Goal: Navigation & Orientation: Find specific page/section

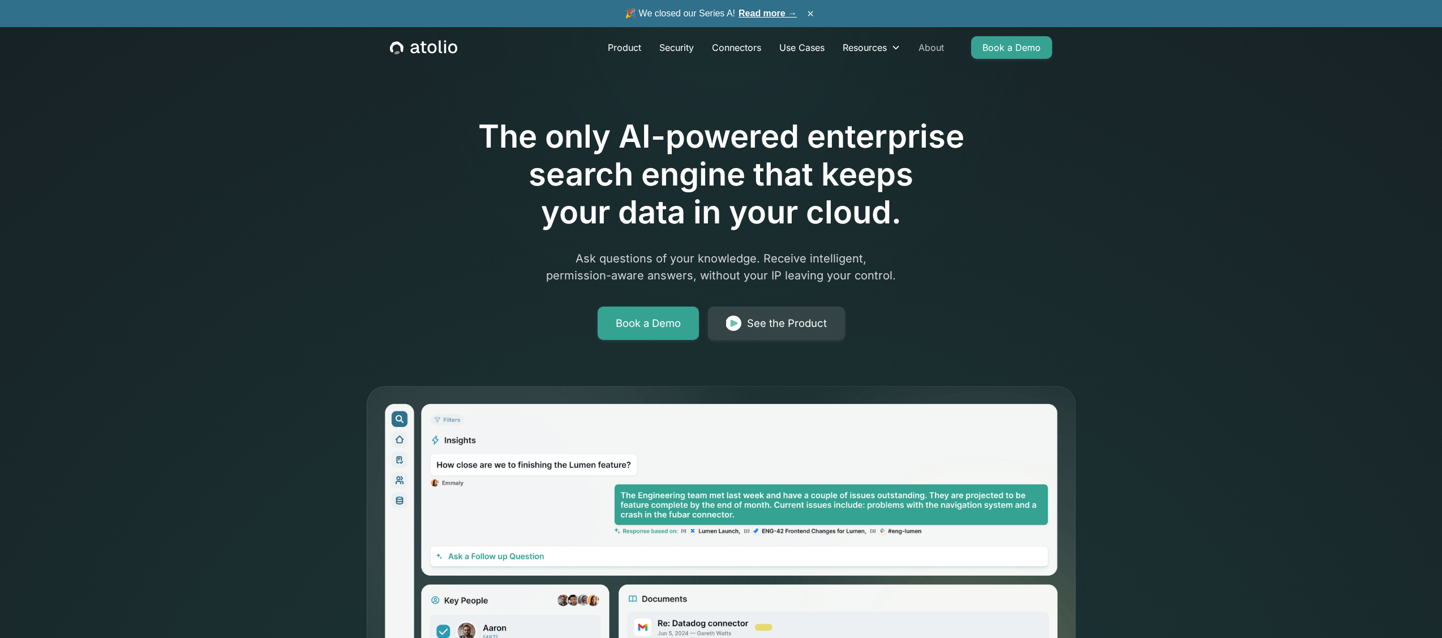
click at [935, 44] on link "About" at bounding box center [932, 47] width 44 height 23
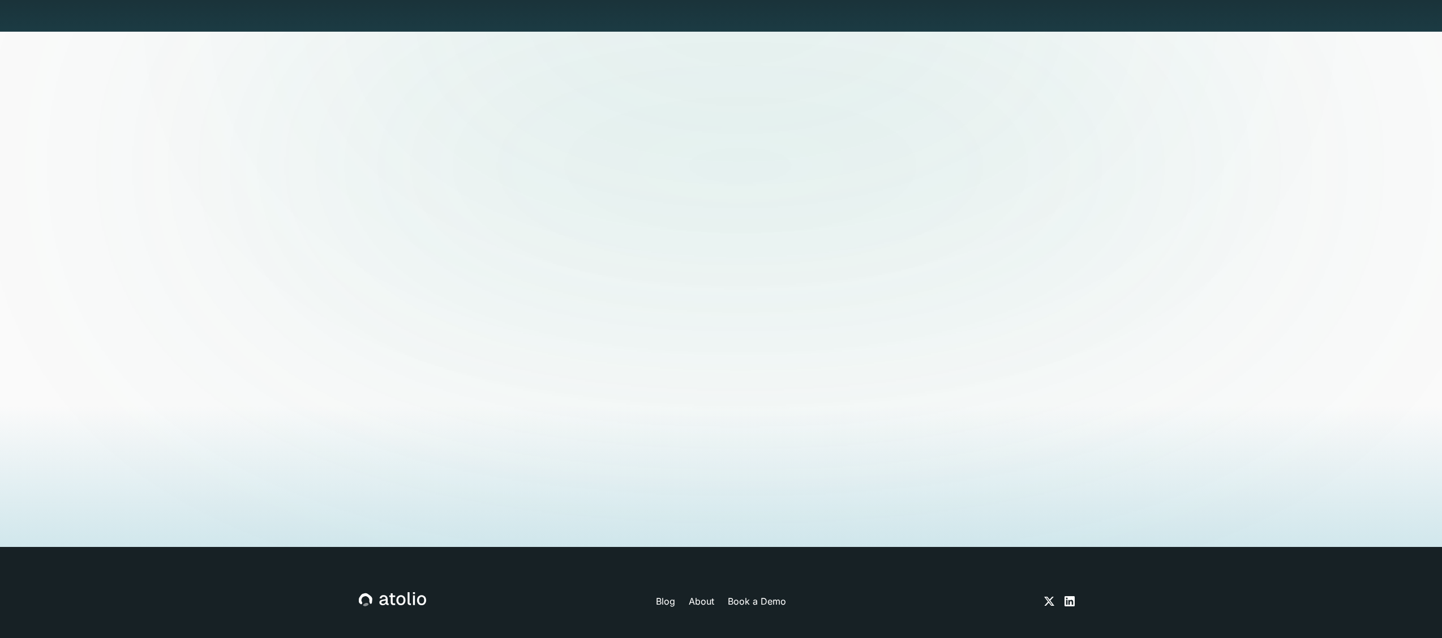
scroll to position [2732, 0]
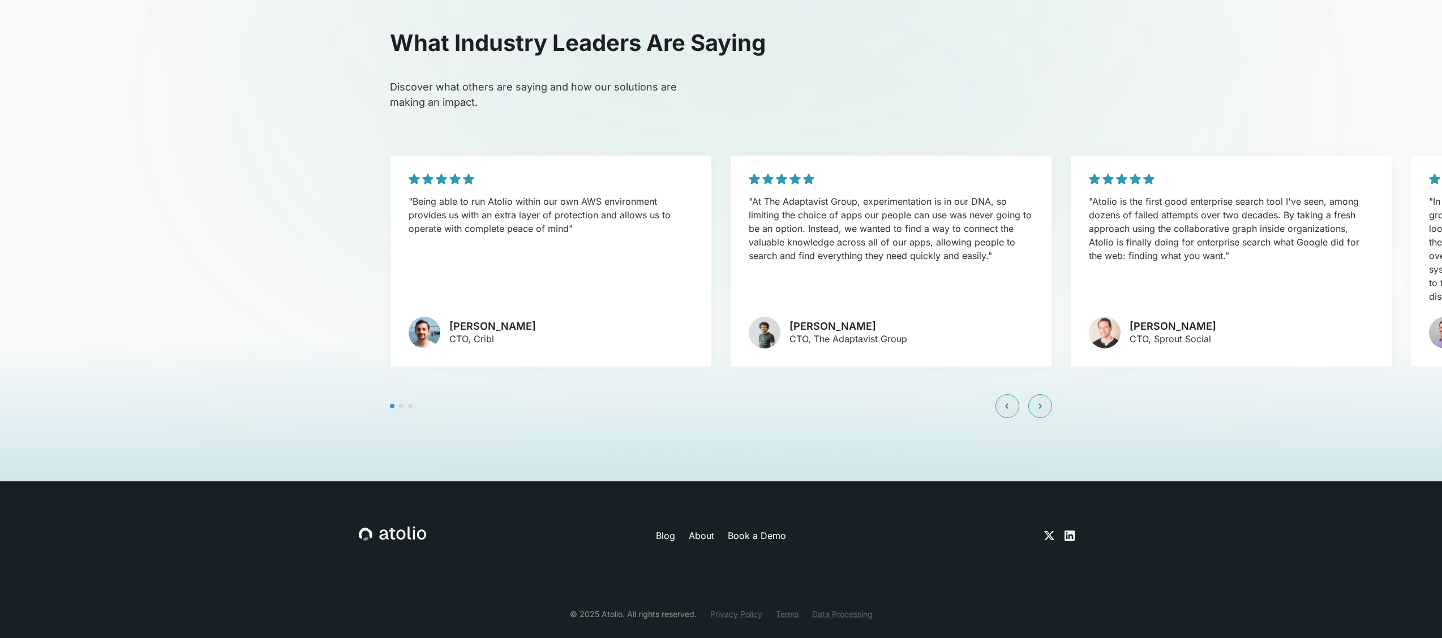
click at [363, 527] on icon at bounding box center [392, 534] width 67 height 15
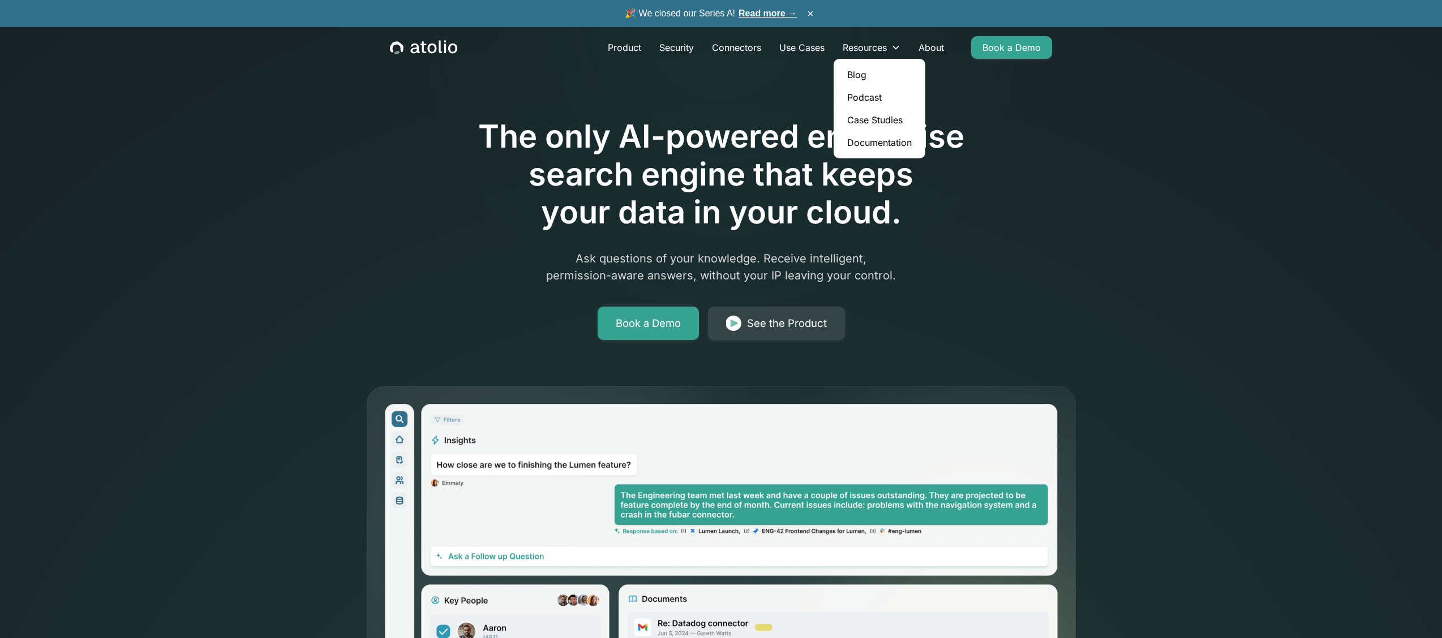
click at [874, 142] on link "Documentation" at bounding box center [879, 142] width 83 height 23
